Goal: Transaction & Acquisition: Download file/media

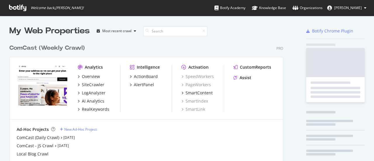
scroll to position [157, 365]
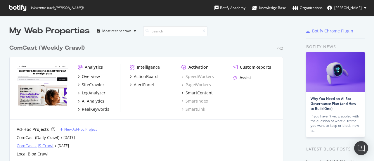
click at [27, 147] on div "ComCast - JS Crawl" at bounding box center [35, 146] width 37 height 6
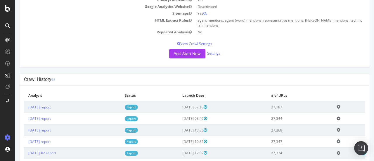
scroll to position [113, 0]
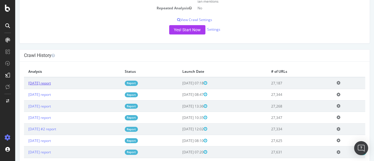
click at [51, 86] on link "[DATE] report" at bounding box center [39, 83] width 23 height 5
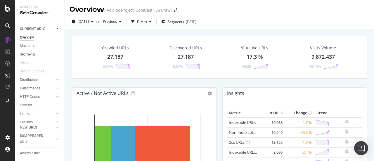
scroll to position [1, 0]
click at [33, 76] on div "Distribution" at bounding box center [29, 79] width 18 height 6
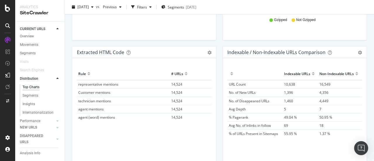
scroll to position [885, 0]
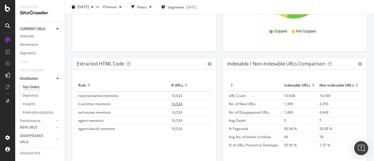
click at [176, 101] on span "14,524" at bounding box center [176, 103] width 11 height 5
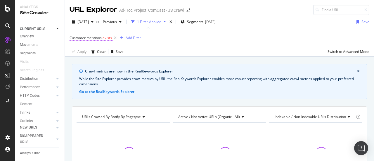
click at [105, 38] on span "exists" at bounding box center [107, 37] width 9 height 5
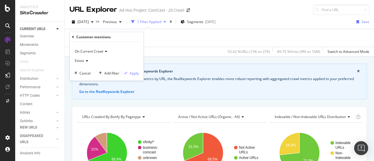
click at [87, 60] on icon at bounding box center [86, 61] width 4 height 4
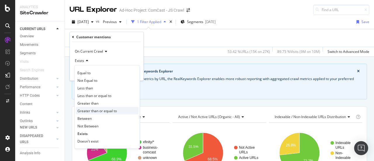
click at [88, 112] on span "Greater than or equal to" at bounding box center [96, 110] width 39 height 5
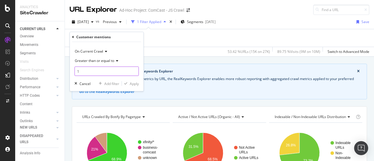
type input "1"
click at [134, 70] on input "1" at bounding box center [107, 71] width 64 height 9
click at [136, 86] on div "Apply" at bounding box center [134, 83] width 9 height 5
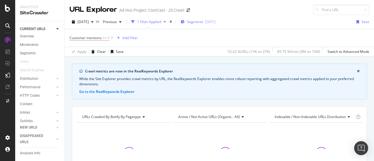
click at [203, 23] on span "Segments" at bounding box center [195, 21] width 16 height 5
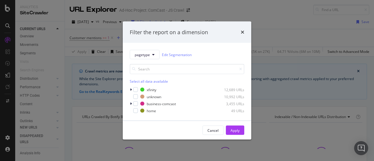
click at [129, 90] on div "pagetype Edit Segmentation Select all data available xfinity 12,689 URLs unknow…" at bounding box center [187, 82] width 129 height 78
click at [131, 89] on icon "modal" at bounding box center [131, 90] width 2 height 4
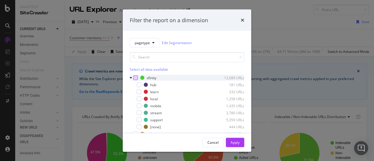
click at [136, 77] on div "modal" at bounding box center [135, 77] width 5 height 5
click at [134, 77] on icon "modal" at bounding box center [135, 77] width 3 height 3
click at [137, 83] on div "modal" at bounding box center [139, 84] width 5 height 5
click at [138, 90] on div "modal" at bounding box center [139, 91] width 5 height 5
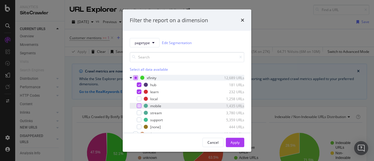
click at [139, 105] on div "modal" at bounding box center [139, 105] width 5 height 5
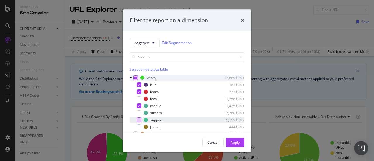
click at [140, 120] on div "modal" at bounding box center [139, 120] width 5 height 5
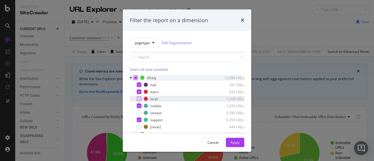
click at [139, 99] on div "modal" at bounding box center [139, 98] width 5 height 5
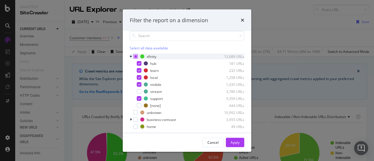
scroll to position [22, 0]
click at [140, 104] on div "modal" at bounding box center [139, 105] width 5 height 5
click at [240, 142] on button "Apply" at bounding box center [235, 142] width 18 height 9
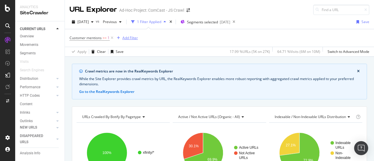
click at [132, 41] on div "Add Filter" at bounding box center [126, 38] width 23 height 6
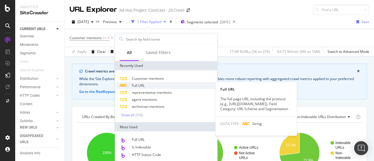
click at [142, 85] on span "Full URL" at bounding box center [138, 85] width 13 height 5
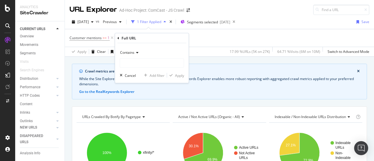
click at [131, 56] on div "Contains" at bounding box center [152, 52] width 64 height 9
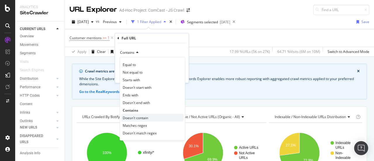
click at [143, 117] on span "Doesn't contain" at bounding box center [135, 117] width 25 height 5
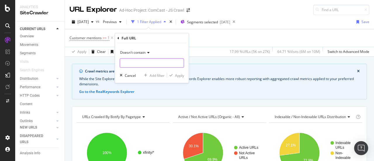
click at [139, 65] on input "text" at bounding box center [152, 62] width 64 height 9
type input "?"
click at [183, 75] on div "Apply" at bounding box center [179, 75] width 9 height 5
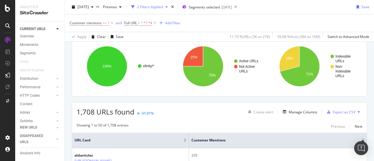
scroll to position [93, 0]
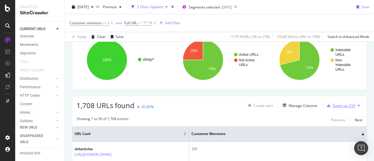
click at [346, 104] on div "Export as CSV" at bounding box center [344, 105] width 23 height 5
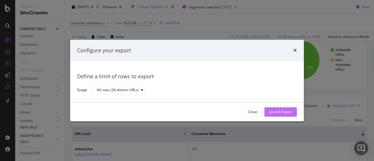
click at [286, 113] on div "Launch Export" at bounding box center [280, 112] width 23 height 5
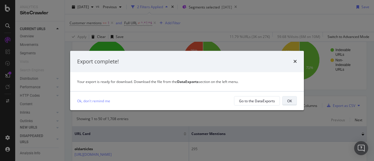
click at [291, 103] on div "OK" at bounding box center [289, 101] width 5 height 5
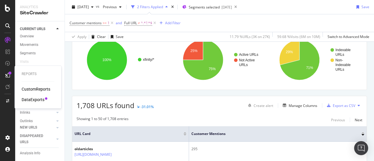
click at [33, 100] on div "DataExports" at bounding box center [33, 100] width 23 height 6
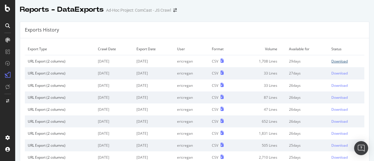
click at [331, 62] on div "Download" at bounding box center [339, 61] width 16 height 5
